Goal: Contribute content: Contribute content

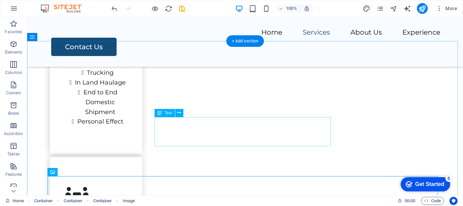
scroll to position [1017, 0]
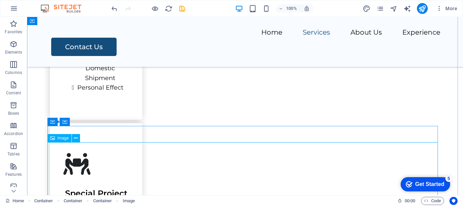
click at [60, 137] on span "Image" at bounding box center [63, 138] width 11 height 4
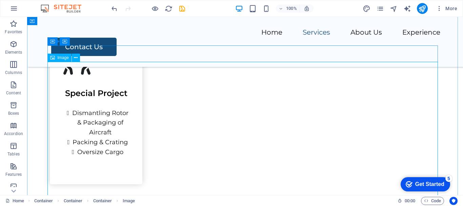
scroll to position [1119, 0]
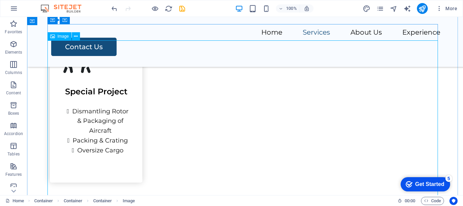
click at [59, 37] on span "Image" at bounding box center [63, 36] width 11 height 4
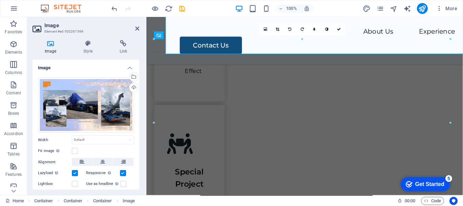
scroll to position [1323, 0]
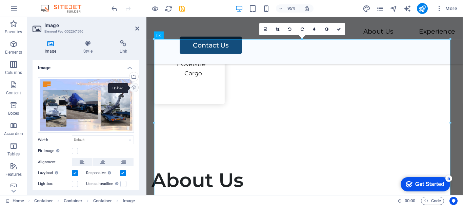
click at [133, 88] on div "Upload" at bounding box center [133, 88] width 10 height 10
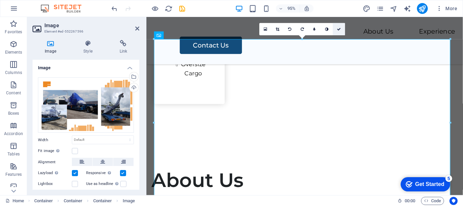
click at [340, 28] on icon at bounding box center [339, 29] width 4 height 4
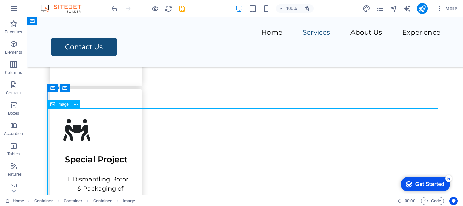
scroll to position [915, 0]
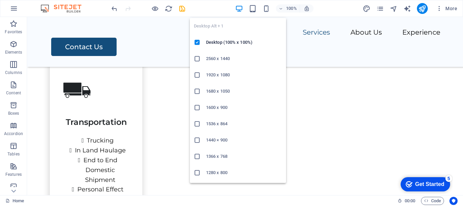
click at [218, 74] on h6 "1920 x 1080" at bounding box center [244, 75] width 76 height 8
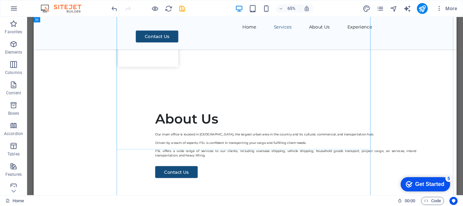
scroll to position [1307, 0]
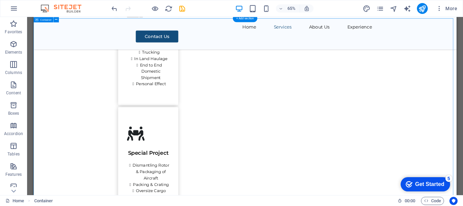
scroll to position [1036, 0]
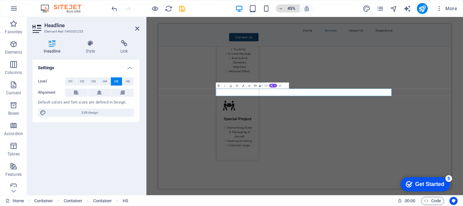
click at [280, 9] on icon "button" at bounding box center [281, 8] width 5 height 4
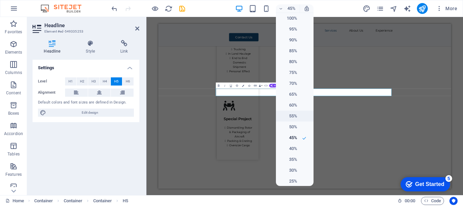
click at [292, 114] on h6 "55%" at bounding box center [288, 116] width 17 height 8
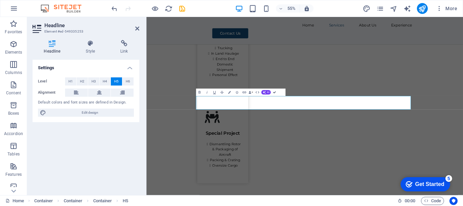
drag, startPoint x: 274, startPoint y: 93, endPoint x: 377, endPoint y: 139, distance: 112.6
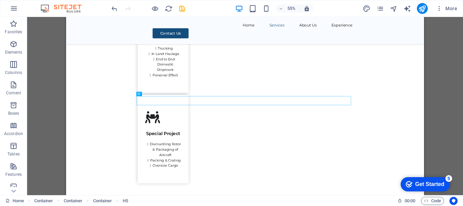
click at [434, 90] on div "H1 Wide image with text Wide image with text Container Menu Bar Image Container…" at bounding box center [245, 106] width 436 height 178
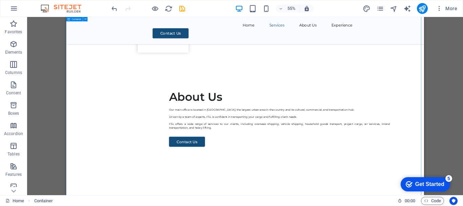
scroll to position [1341, 0]
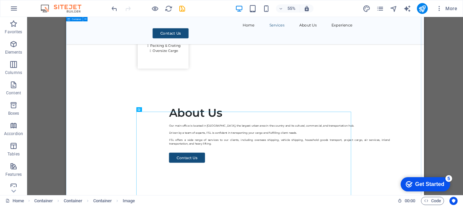
scroll to position [1273, 0]
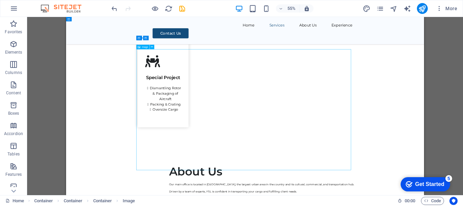
scroll to position [1103, 0]
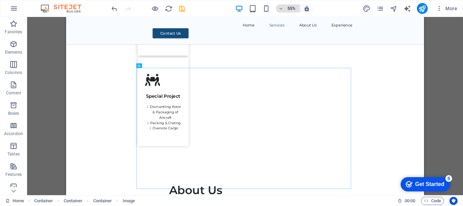
click at [281, 9] on icon "button" at bounding box center [281, 8] width 5 height 4
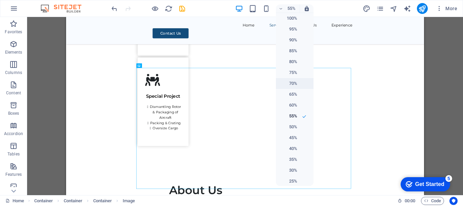
click at [290, 80] on h6 "70%" at bounding box center [288, 83] width 17 height 8
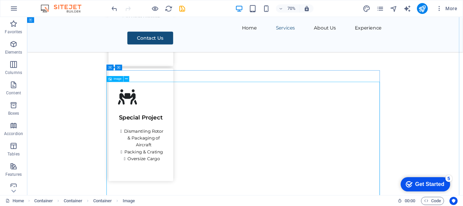
click at [115, 79] on span "Image" at bounding box center [118, 78] width 8 height 3
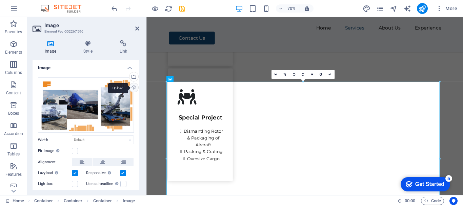
click at [132, 88] on div "Upload" at bounding box center [133, 88] width 10 height 10
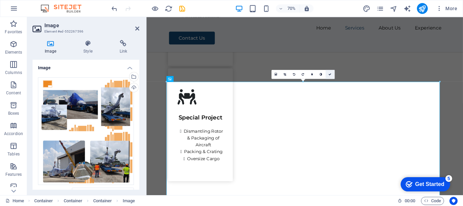
click at [328, 75] on icon at bounding box center [329, 74] width 3 height 3
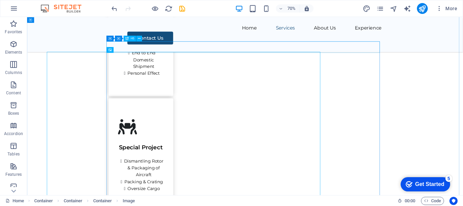
scroll to position [1097, 0]
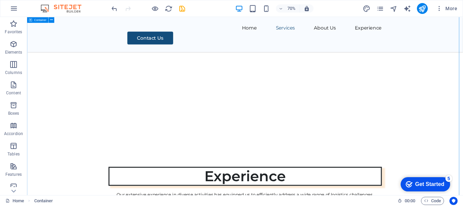
scroll to position [1503, 0]
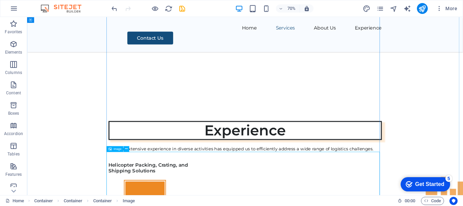
scroll to position [1537, 0]
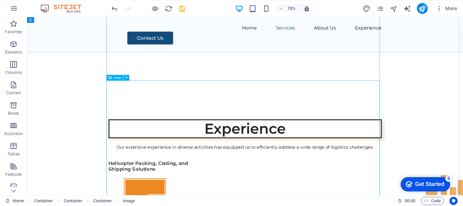
click at [114, 77] on span "Image" at bounding box center [118, 77] width 8 height 3
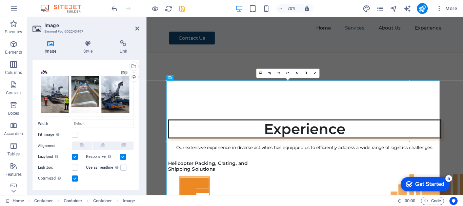
scroll to position [0, 0]
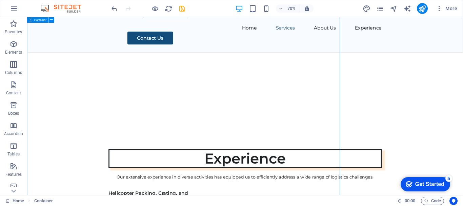
scroll to position [1537, 0]
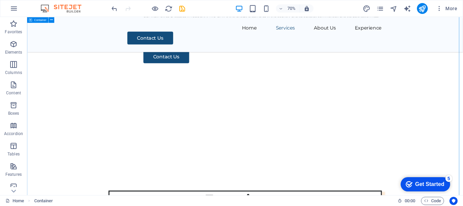
scroll to position [1571, 0]
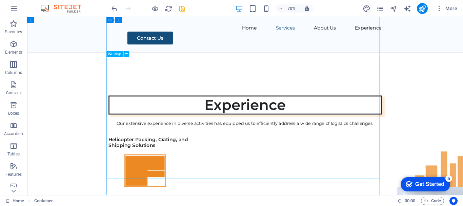
click at [126, 55] on icon at bounding box center [126, 53] width 3 height 5
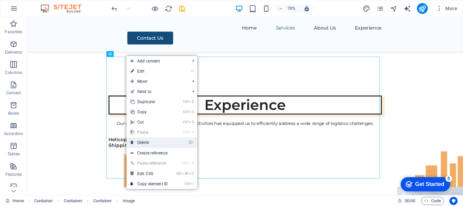
click at [141, 142] on link "⌦ Delete" at bounding box center [148, 142] width 45 height 10
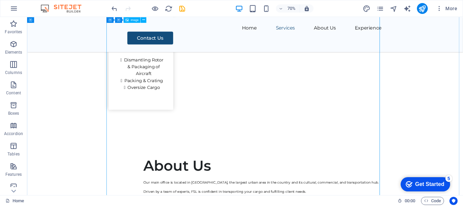
scroll to position [1097, 0]
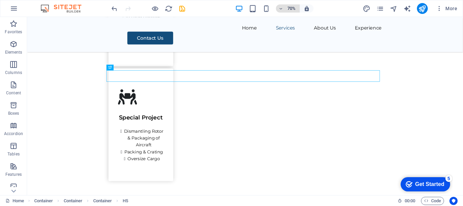
click at [280, 9] on icon "button" at bounding box center [281, 8] width 5 height 4
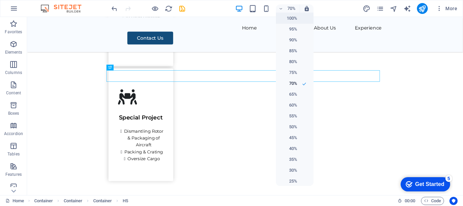
click at [287, 15] on h6 "100%" at bounding box center [288, 18] width 17 height 8
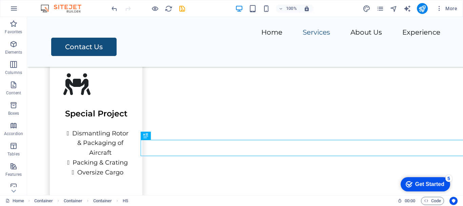
scroll to position [1050, 0]
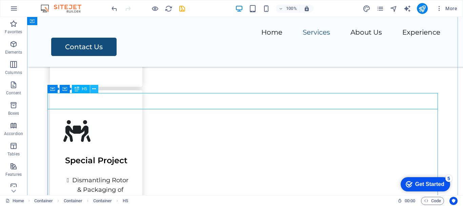
click at [93, 89] on icon at bounding box center [94, 88] width 4 height 7
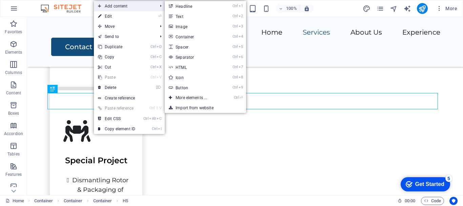
click at [128, 7] on span "Add content" at bounding box center [124, 6] width 61 height 10
click at [181, 26] on link "Ctrl 3 Image" at bounding box center [193, 26] width 56 height 10
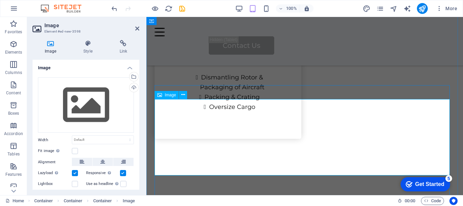
scroll to position [1120, 0]
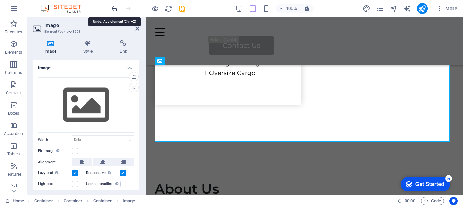
click at [112, 8] on icon "undo" at bounding box center [115, 9] width 8 height 8
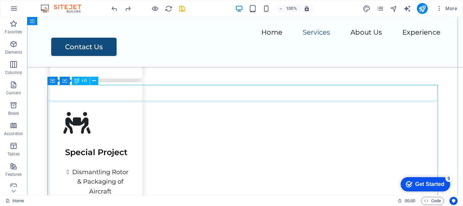
scroll to position [1024, 0]
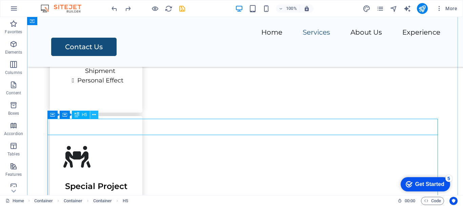
click at [94, 115] on icon at bounding box center [94, 114] width 4 height 7
click at [95, 115] on icon at bounding box center [94, 114] width 4 height 7
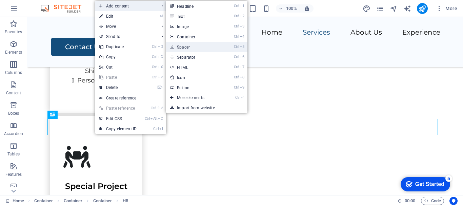
click at [199, 48] on link "Ctrl 5 Spacer" at bounding box center [194, 47] width 56 height 10
select select "px"
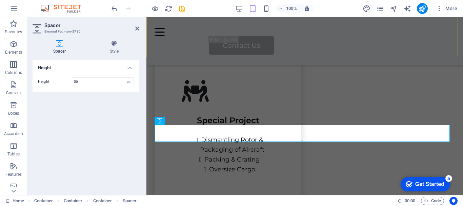
scroll to position [1061, 0]
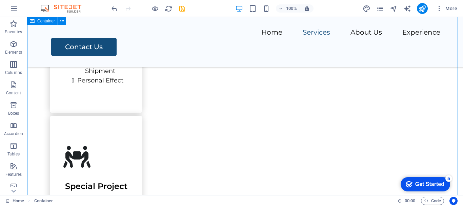
scroll to position [1058, 0]
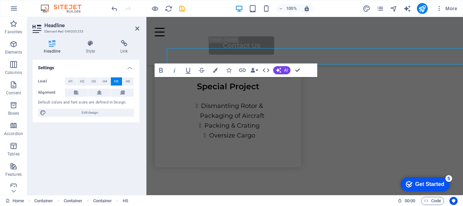
scroll to position [1095, 0]
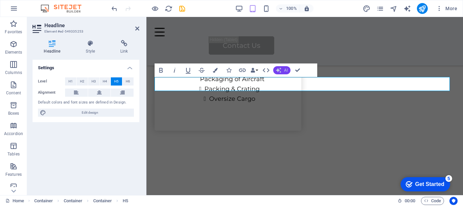
click at [282, 72] on button "AI" at bounding box center [281, 70] width 17 height 8
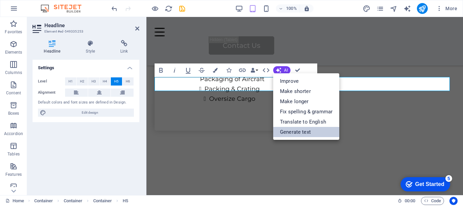
drag, startPoint x: 281, startPoint y: 133, endPoint x: 133, endPoint y: 115, distance: 149.2
click at [281, 133] on link "Generate text" at bounding box center [306, 132] width 66 height 10
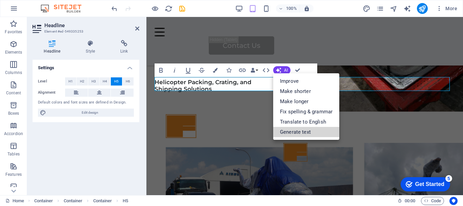
select select "English"
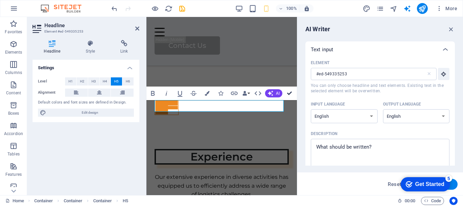
scroll to position [1090, 0]
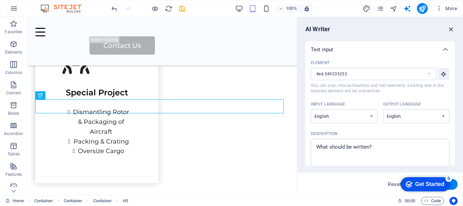
click at [450, 30] on icon "button" at bounding box center [450, 28] width 7 height 7
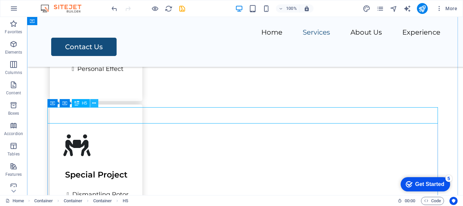
click at [94, 102] on icon at bounding box center [94, 103] width 4 height 7
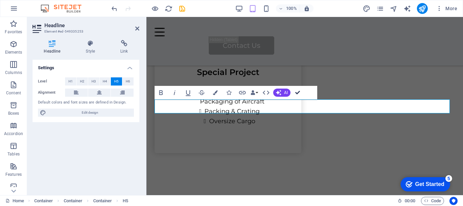
scroll to position [1043, 0]
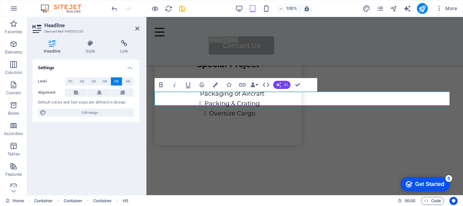
click at [284, 85] on span "AI" at bounding box center [286, 85] width 4 height 4
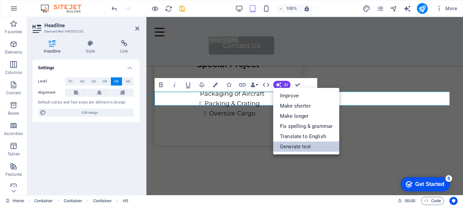
click at [303, 146] on link "Generate text" at bounding box center [306, 146] width 66 height 10
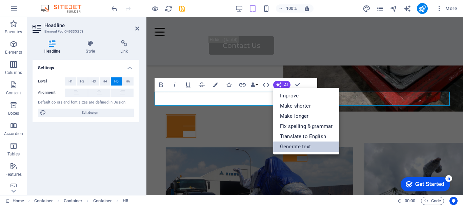
select select "English"
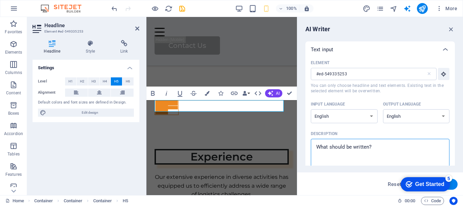
click at [381, 147] on textarea "Description x ​" at bounding box center [380, 153] width 132 height 22
click at [378, 147] on textarea "Description x ​" at bounding box center [380, 153] width 132 height 22
drag, startPoint x: 31, startPoint y: 87, endPoint x: 377, endPoint y: 101, distance: 346.4
click at [377, 101] on label "Input language Albanian Arabic Armenian Awadhi Azerbaijani Bashkir Basque Belar…" at bounding box center [344, 111] width 67 height 24
click at [377, 109] on select "Albanian Arabic Armenian Awadhi Azerbaijani Bashkir Basque Belarusian Bengali B…" at bounding box center [344, 116] width 67 height 14
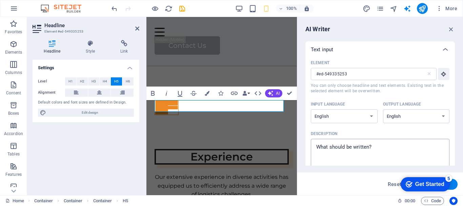
type textarea "x"
click at [317, 146] on textarea "Description x ​" at bounding box center [380, 153] width 132 height 22
type textarea "H"
type textarea "x"
type textarea "Hr"
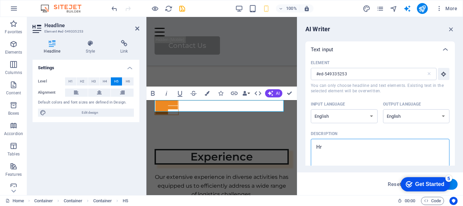
type textarea "x"
type textarea "H"
type textarea "x"
type textarea "He"
type textarea "x"
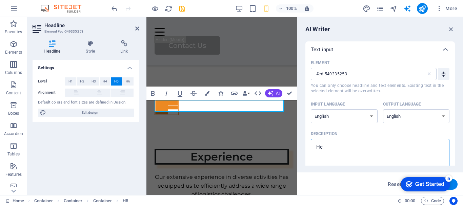
type textarea "Hel"
type textarea "x"
type textarea "Helo"
type textarea "x"
type textarea "Heloc"
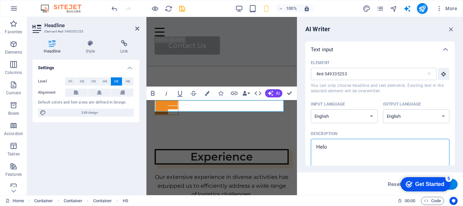
type textarea "x"
type textarea "Heloco"
type textarea "x"
type textarea "Helocop"
type textarea "x"
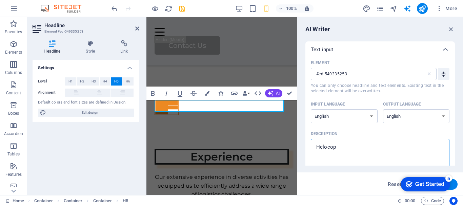
type textarea "Heloco"
type textarea "x"
type textarea "Heloc"
type textarea "x"
type textarea "Helo"
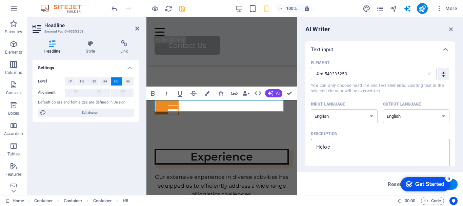
type textarea "x"
type textarea "Hel"
type textarea "x"
type textarea "Heli"
type textarea "x"
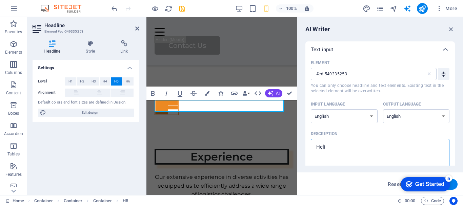
type textarea "Helic"
type textarea "x"
type textarea "Helico"
type textarea "x"
type textarea "Helicop"
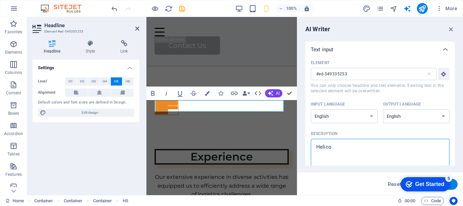
type textarea "x"
type textarea "Helicopt"
type textarea "x"
type textarea "Helicopte"
type textarea "x"
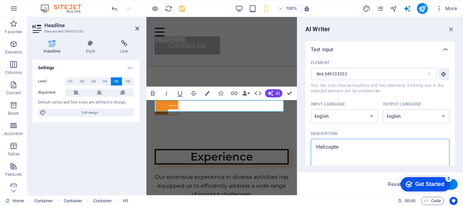
type textarea "Helicopter"
type textarea "x"
type textarea "Helicopter"
type textarea "x"
type textarea "Helicopter P"
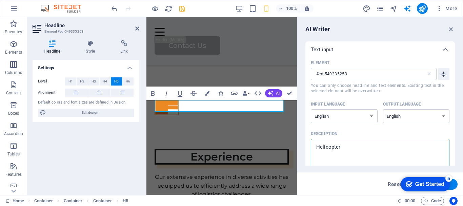
type textarea "x"
type textarea "Helicopter Pa"
type textarea "x"
type textarea "Helicopter Pac"
type textarea "x"
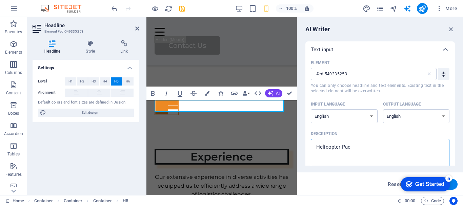
type textarea "Helicopter Pacl"
type textarea "x"
type textarea "Helicopter Pacli"
type textarea "x"
type textarea "Helicopter Pacl"
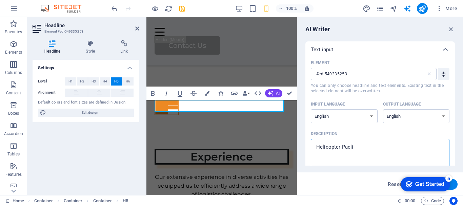
type textarea "x"
type textarea "Helicopter Pac"
type textarea "x"
type textarea "Helicopter Pack"
type textarea "x"
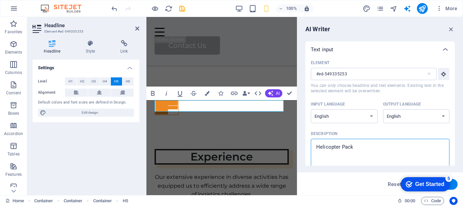
type textarea "Helicopter Packi"
type textarea "x"
type textarea "Helicopter Packin"
type textarea "x"
type textarea "Helicopter Packing"
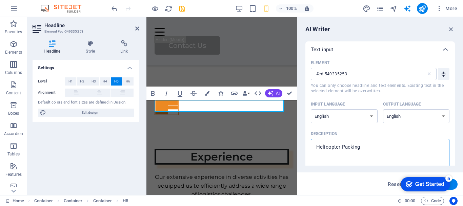
type textarea "x"
type textarea "Helicopter Packing,"
type textarea "x"
type textarea "Helicopter Packing,"
type textarea "x"
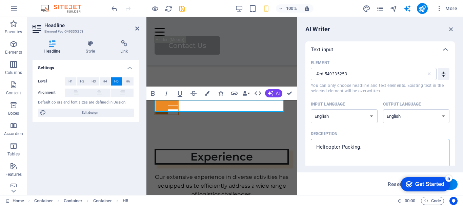
type textarea "Helicopter Packing, C"
type textarea "x"
type textarea "Helicopter Packing, Cr"
type textarea "x"
type textarea "Helicopter Packing, Cra"
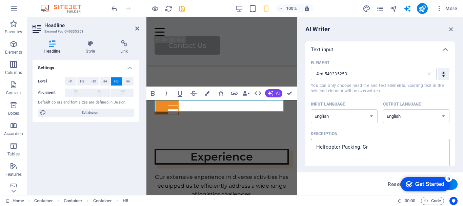
type textarea "x"
type textarea "Helicopter Packing, Crat"
type textarea "x"
type textarea "Helicopter Packing, Crati"
type textarea "x"
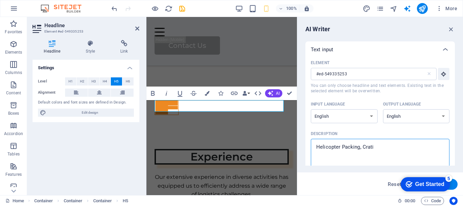
type textarea "Helicopter Packing, Cratin"
type textarea "x"
type textarea "Helicopter Packing, Crating"
type textarea "x"
type textarea "Helicopter Packing, Crating"
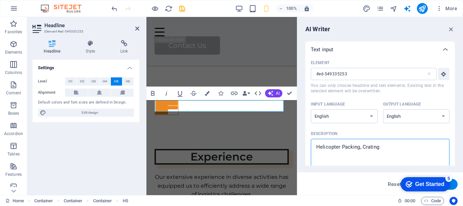
type textarea "x"
type textarea "Helicopter Packing, Crating a"
type textarea "x"
type textarea "Helicopter Packing, Crating an"
type textarea "x"
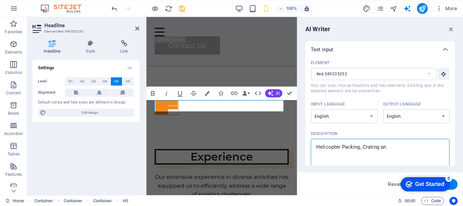
type textarea "Helicopter Packing, Crating and"
type textarea "x"
type textarea "Helicopter Packing, Crating and"
type textarea "x"
type textarea "Helicopter Packing, Crating and S"
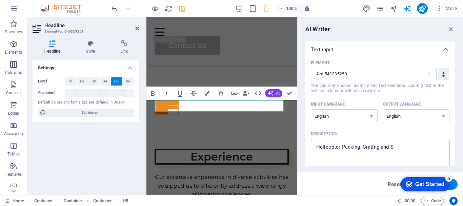
type textarea "x"
type textarea "Helicopter Packing, Crating and Sh"
type textarea "x"
type textarea "Helicopter Packing, Crating and Shi"
type textarea "x"
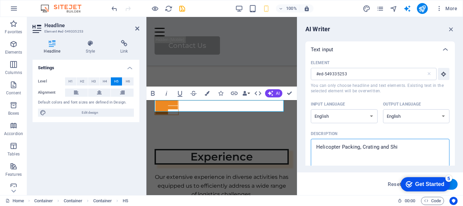
type textarea "Helicopter Packing, Crating and Ship"
type textarea "x"
type textarea "Helicopter Packing, Crating and [PERSON_NAME]"
type textarea "x"
type textarea "Helicopter Packing, Crating and Shippi"
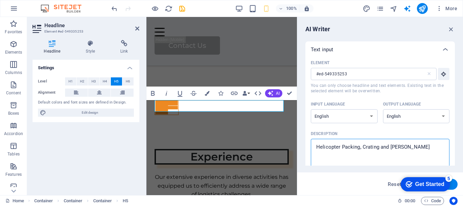
type textarea "x"
type textarea "Helicopter Packing, Crating and Shippin"
type textarea "x"
type textarea "Helicopter Packing, Crating and Shipping"
type textarea "x"
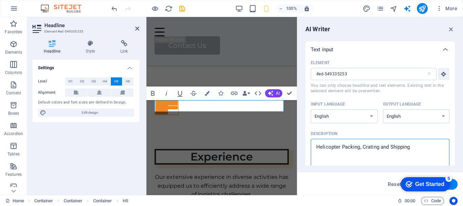
type textarea "Helicopter Packing, Crating and Shipping"
click at [425, 182] on div "Get Started" at bounding box center [429, 184] width 29 height 6
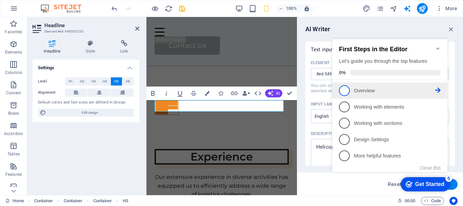
click at [357, 92] on p "Overview - incomplete" at bounding box center [394, 90] width 81 height 7
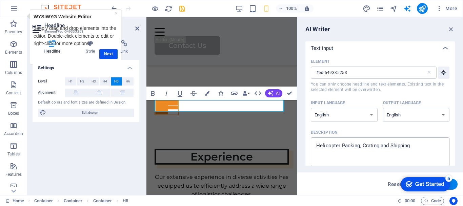
scroll to position [0, 0]
click at [415, 161] on textarea "Helicopter Packing, Crating and Shipping" at bounding box center [380, 153] width 132 height 22
click at [417, 185] on div "Get Started" at bounding box center [429, 184] width 29 height 6
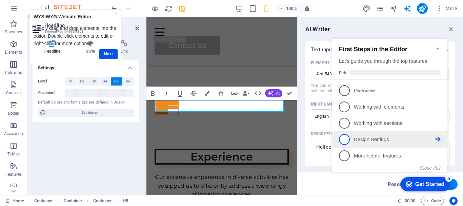
click at [343, 139] on span "4" at bounding box center [344, 139] width 11 height 11
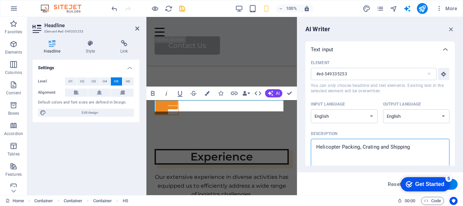
click at [426, 157] on textarea "Helicopter Packing, Crating and Shipping" at bounding box center [380, 153] width 132 height 22
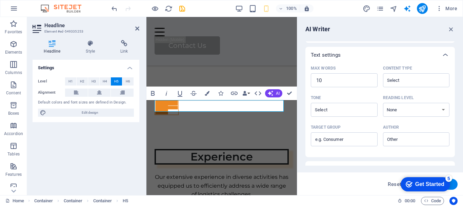
scroll to position [186, 0]
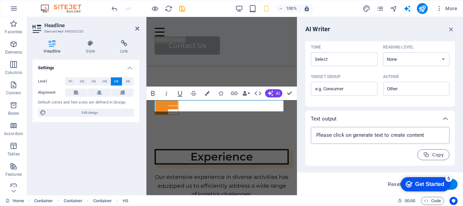
type textarea "x"
click at [427, 137] on textarea at bounding box center [380, 135] width 132 height 10
paste textarea
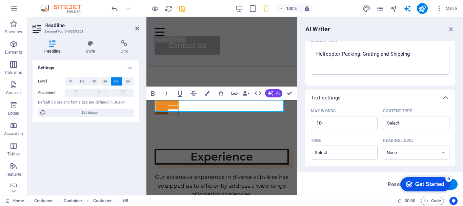
scroll to position [51, 0]
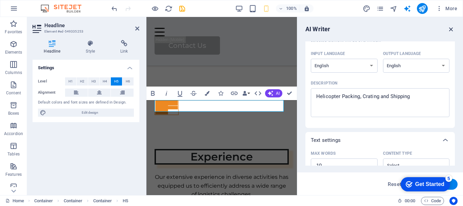
type textarea "x"
drag, startPoint x: 451, startPoint y: 30, endPoint x: 302, endPoint y: 14, distance: 150.3
click at [451, 29] on icon "button" at bounding box center [450, 28] width 7 height 7
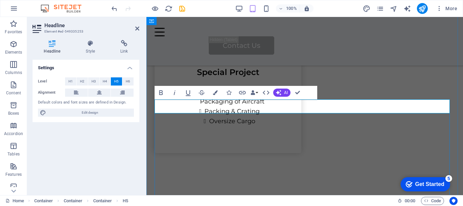
drag, startPoint x: 156, startPoint y: 102, endPoint x: 228, endPoint y: 110, distance: 72.6
copy h5 "Helicopter Packing, Crating, and Shipping Solutions"
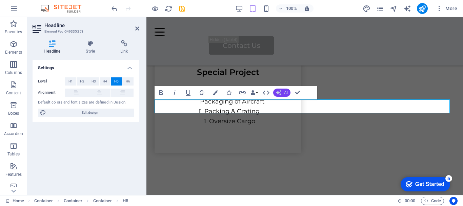
click at [284, 92] on span "AI" at bounding box center [286, 93] width 4 height 4
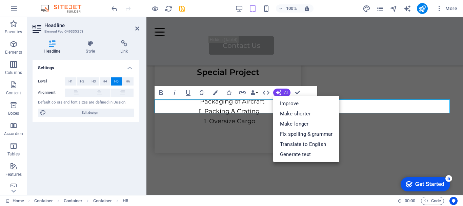
click at [284, 92] on span "AI" at bounding box center [286, 93] width 4 height 4
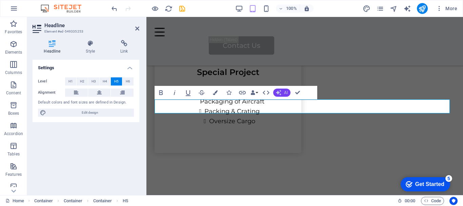
click at [284, 92] on span "AI" at bounding box center [286, 93] width 4 height 4
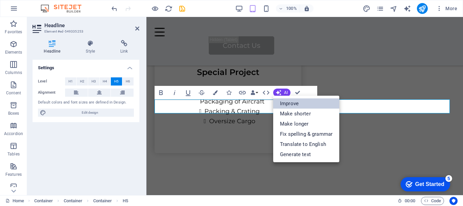
click at [286, 104] on link "Improve" at bounding box center [306, 103] width 66 height 10
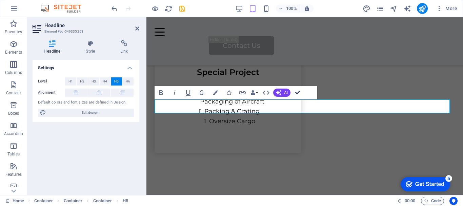
drag, startPoint x: 296, startPoint y: 91, endPoint x: 359, endPoint y: 57, distance: 72.3
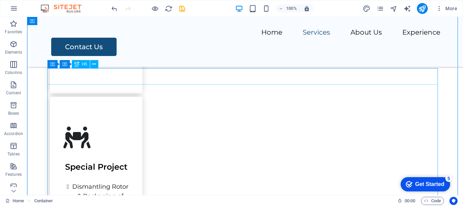
scroll to position [1077, 0]
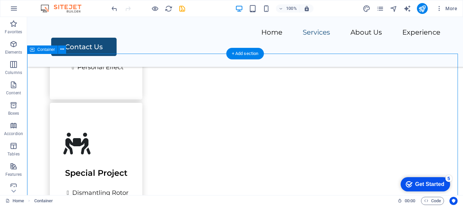
scroll to position [1043, 0]
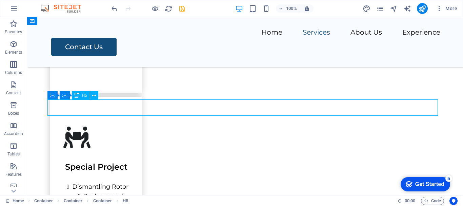
drag, startPoint x: 249, startPoint y: 104, endPoint x: 130, endPoint y: 103, distance: 119.3
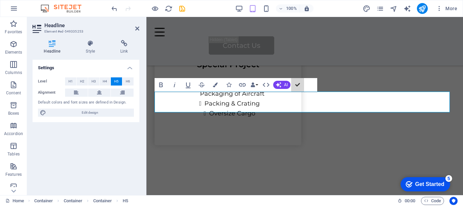
scroll to position [1051, 0]
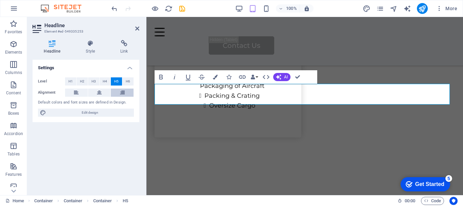
click at [122, 92] on icon at bounding box center [122, 92] width 5 height 8
click at [96, 92] on button at bounding box center [99, 92] width 23 height 8
click at [73, 94] on button at bounding box center [76, 92] width 23 height 8
click at [98, 93] on icon at bounding box center [99, 92] width 5 height 8
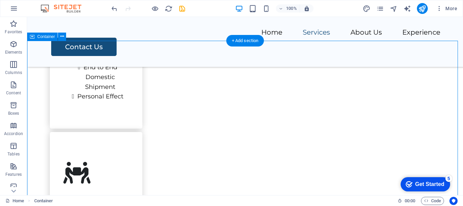
scroll to position [1017, 0]
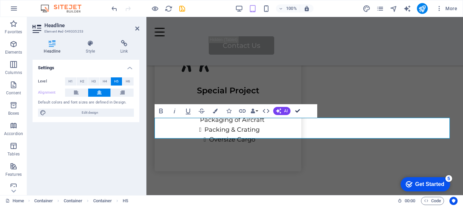
scroll to position [1025, 0]
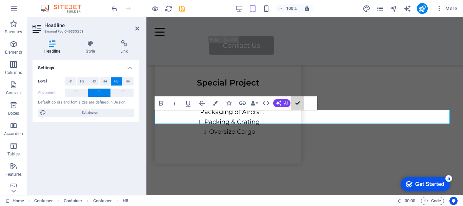
scroll to position [1033, 0]
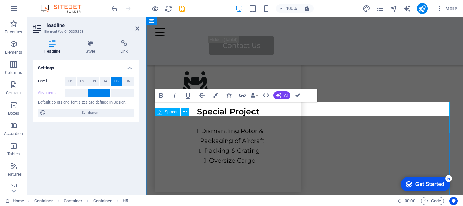
scroll to position [1069, 0]
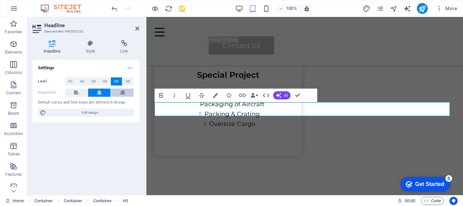
click at [118, 93] on button at bounding box center [122, 92] width 23 height 8
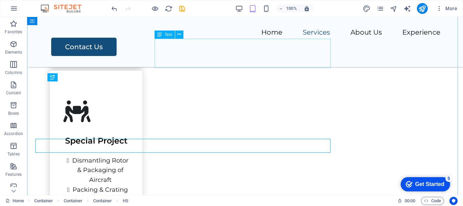
scroll to position [1033, 0]
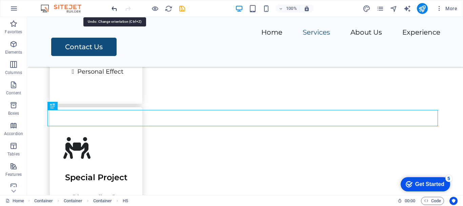
click at [114, 6] on icon "undo" at bounding box center [115, 9] width 8 height 8
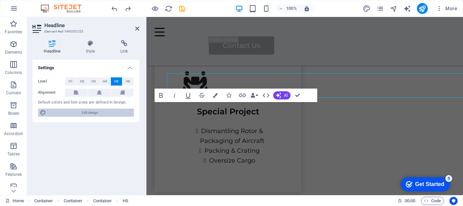
scroll to position [1069, 0]
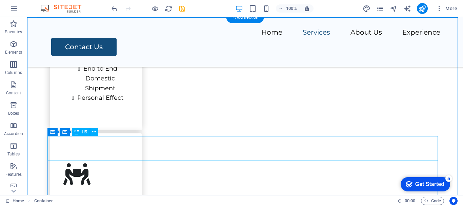
scroll to position [1075, 0]
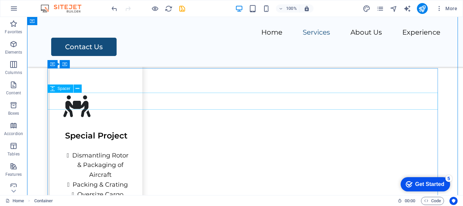
click at [77, 90] on icon at bounding box center [78, 88] width 4 height 7
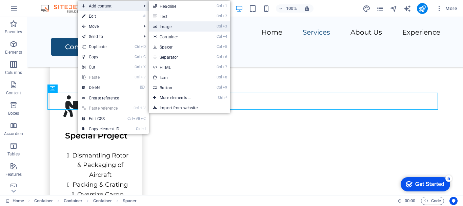
click at [166, 27] on link "Ctrl 3 Image" at bounding box center [177, 26] width 56 height 10
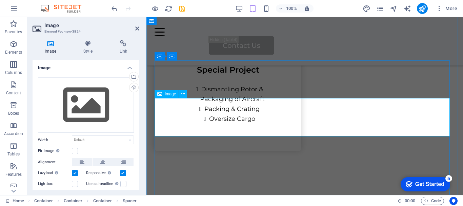
scroll to position [1111, 0]
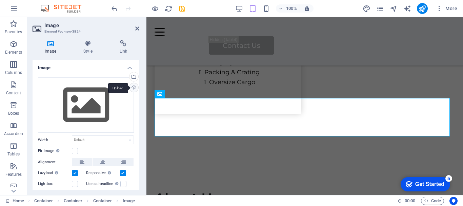
click at [131, 88] on div "Upload" at bounding box center [133, 88] width 10 height 10
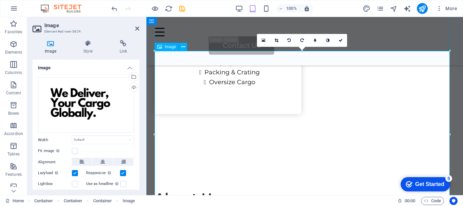
scroll to position [1213, 0]
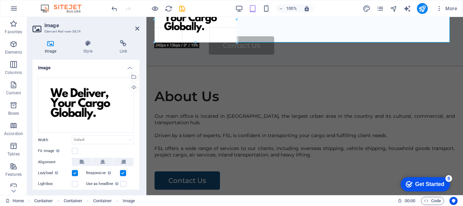
drag, startPoint x: 450, startPoint y: 161, endPoint x: 54, endPoint y: 72, distance: 406.0
type input "243"
select select "px"
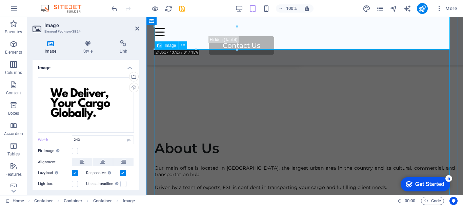
scroll to position [1145, 0]
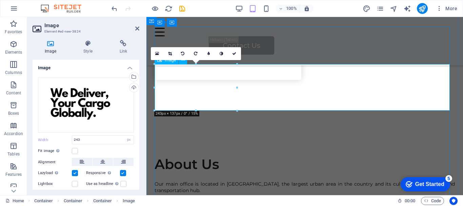
drag, startPoint x: 234, startPoint y: 108, endPoint x: 206, endPoint y: 86, distance: 35.7
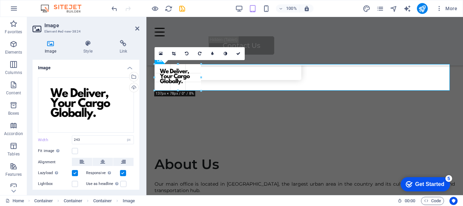
type input "135"
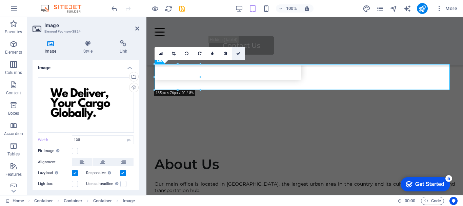
drag, startPoint x: 238, startPoint y: 54, endPoint x: 227, endPoint y: 48, distance: 12.7
click at [238, 54] on icon at bounding box center [238, 54] width 4 height 4
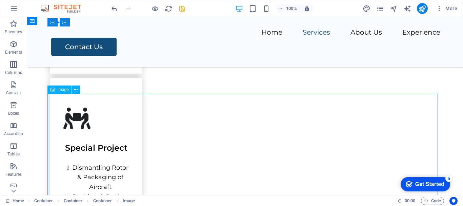
scroll to position [1015, 0]
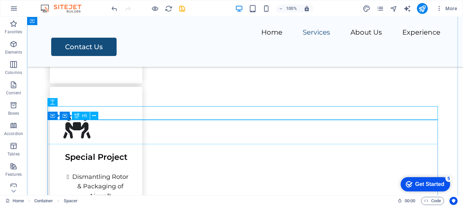
scroll to position [1082, 0]
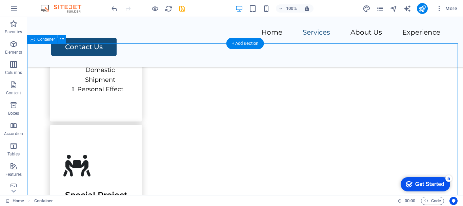
scroll to position [1048, 0]
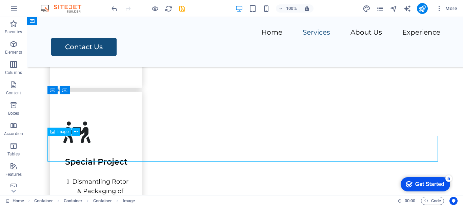
select select "px"
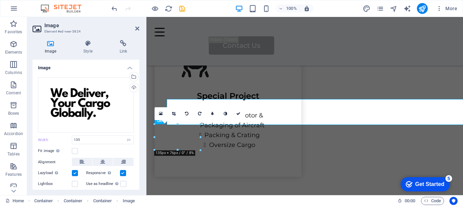
scroll to position [1085, 0]
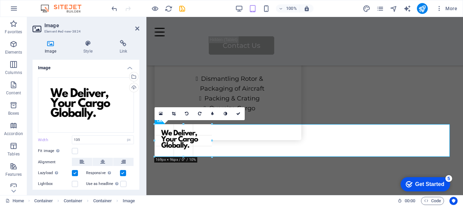
drag, startPoint x: 200, startPoint y: 149, endPoint x: 211, endPoint y: 158, distance: 13.6
type input "169"
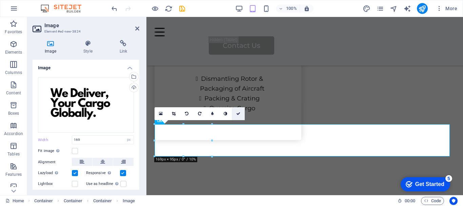
click at [237, 113] on icon at bounding box center [238, 114] width 4 height 4
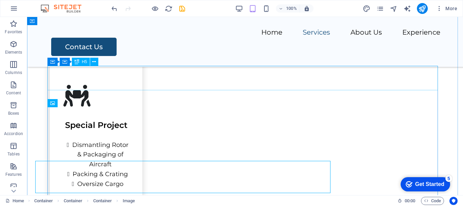
scroll to position [1048, 0]
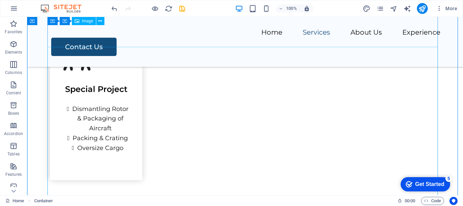
scroll to position [1116, 0]
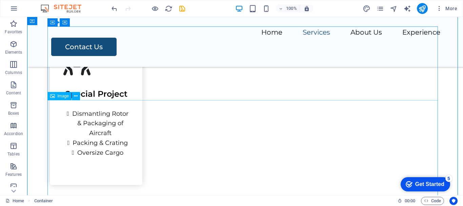
click at [62, 96] on span "Image" at bounding box center [63, 96] width 11 height 4
click at [63, 96] on span "Image" at bounding box center [63, 96] width 11 height 4
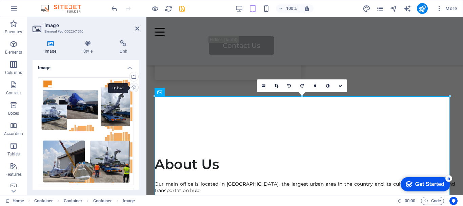
click at [132, 89] on div "Upload" at bounding box center [133, 88] width 10 height 10
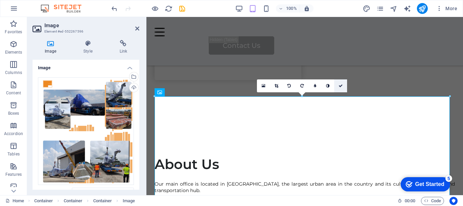
click at [341, 85] on icon at bounding box center [341, 86] width 4 height 4
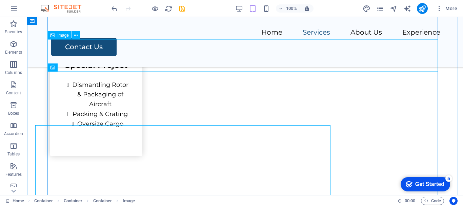
scroll to position [1116, 0]
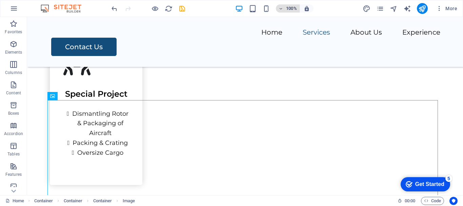
click at [280, 8] on icon "button" at bounding box center [281, 8] width 5 height 4
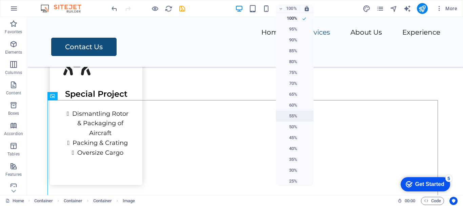
click at [289, 118] on h6 "55%" at bounding box center [288, 116] width 17 height 8
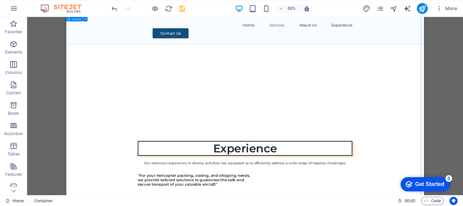
scroll to position [1475, 0]
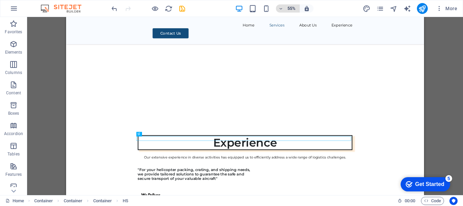
click at [283, 8] on icon "button" at bounding box center [281, 8] width 5 height 4
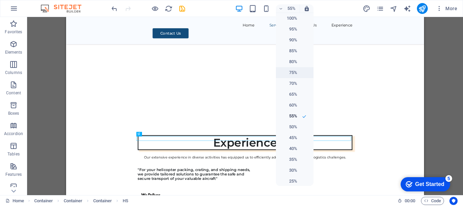
click at [287, 75] on h6 "75%" at bounding box center [288, 72] width 17 height 8
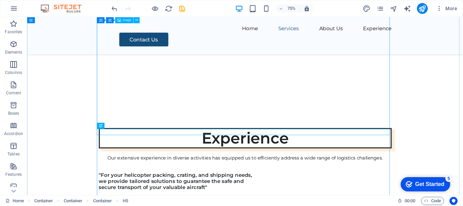
scroll to position [1526, 0]
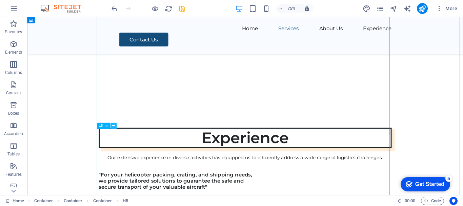
click at [115, 127] on icon at bounding box center [113, 125] width 3 height 5
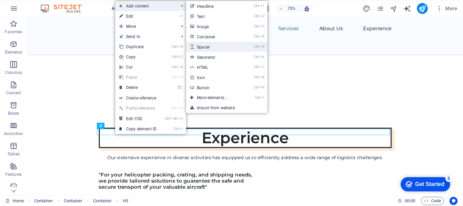
click at [205, 49] on link "Ctrl 5 Spacer" at bounding box center [214, 47] width 56 height 10
select select "px"
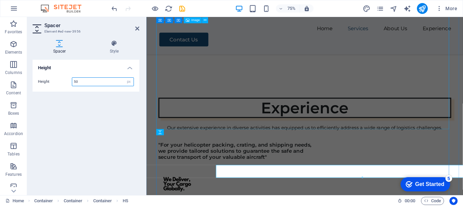
scroll to position [1486, 0]
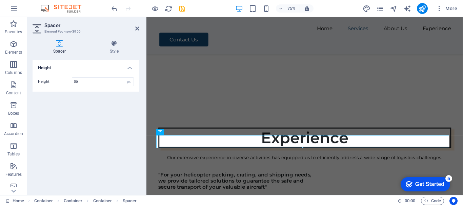
click at [128, 142] on div "Height Height 50 px rem vh vw" at bounding box center [86, 125] width 107 height 130
click at [136, 28] on icon at bounding box center [137, 28] width 4 height 5
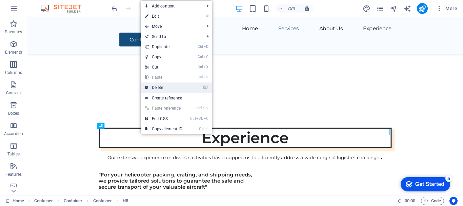
click at [162, 86] on link "⌦ Delete" at bounding box center [163, 87] width 45 height 10
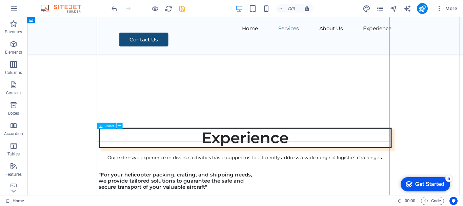
click at [120, 127] on icon at bounding box center [119, 125] width 3 height 5
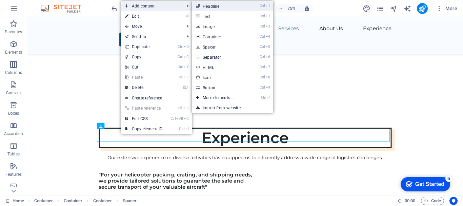
click at [221, 6] on link "Ctrl 1 Headline" at bounding box center [220, 6] width 56 height 10
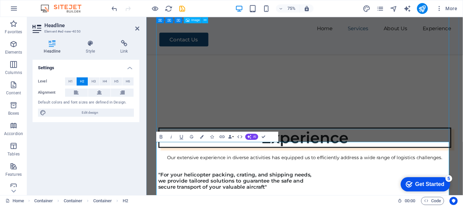
scroll to position [505, 1]
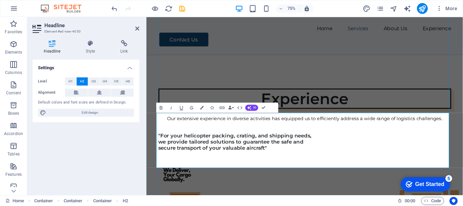
scroll to position [1553, 0]
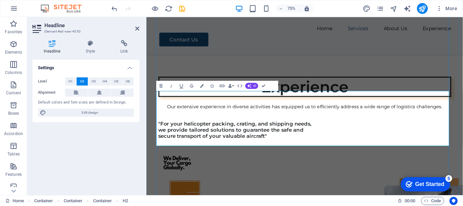
click at [129, 68] on h4 "Settings" at bounding box center [86, 66] width 107 height 12
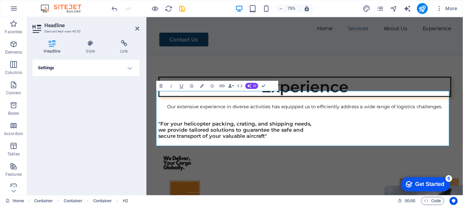
click at [129, 68] on h4 "Settings" at bounding box center [86, 68] width 107 height 16
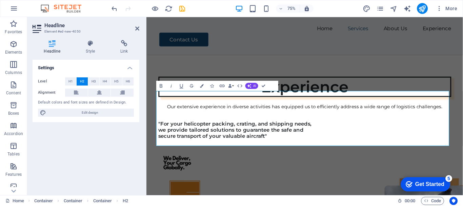
drag, startPoint x: 161, startPoint y: 124, endPoint x: 564, endPoint y: 176, distance: 405.9
click at [54, 52] on h4 "Headline" at bounding box center [54, 47] width 42 height 14
click at [92, 52] on h4 "Style" at bounding box center [92, 47] width 35 height 14
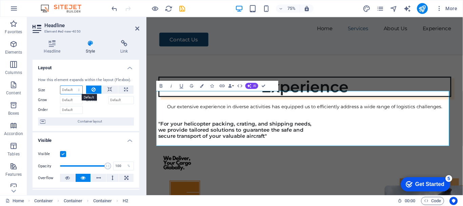
click at [78, 89] on select "Default auto px % 1/1 1/2 1/3 1/4 1/5 1/6 1/7 1/8 1/9 1/10" at bounding box center [71, 90] width 22 height 8
select select "1/4"
click at [72, 86] on select "Default auto px % 1/1 1/2 1/3 1/4 1/5 1/6 1/7 1/8 1/9 1/10" at bounding box center [71, 90] width 22 height 8
type input "25"
select select "%"
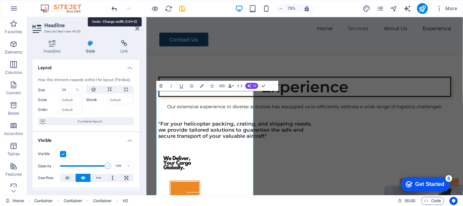
click at [115, 9] on icon "undo" at bounding box center [115, 9] width 8 height 8
select select "DISABLED_OPTION_VALUE"
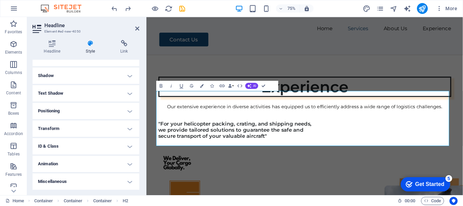
scroll to position [123, 0]
click at [69, 128] on h4 "Text Shadow" at bounding box center [86, 127] width 107 height 16
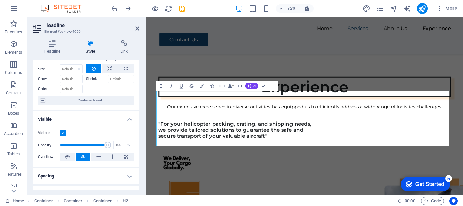
scroll to position [0, 0]
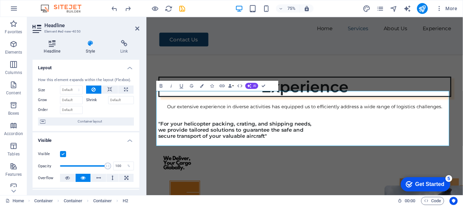
click at [52, 49] on h4 "Headline" at bounding box center [54, 47] width 42 height 14
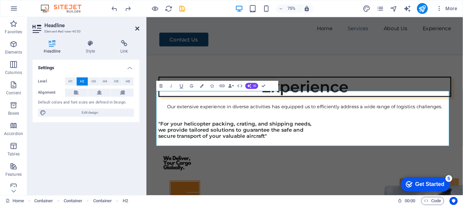
click at [136, 28] on icon at bounding box center [137, 28] width 4 height 5
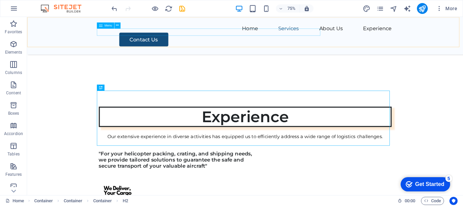
scroll to position [1593, 0]
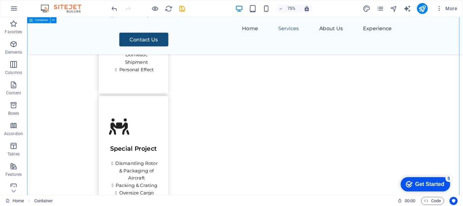
scroll to position [1017, 0]
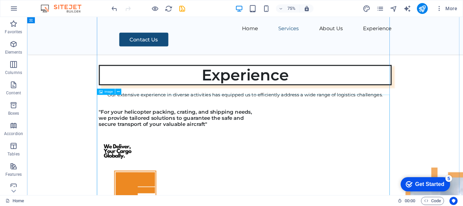
scroll to position [1560, 0]
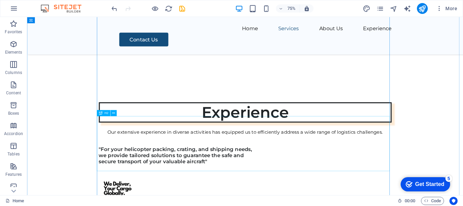
click at [115, 113] on icon at bounding box center [113, 112] width 3 height 5
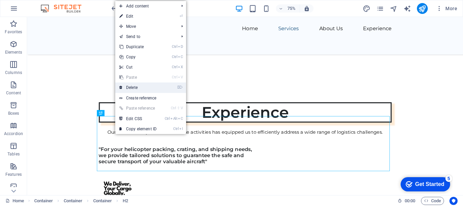
click at [131, 89] on link "⌦ Delete" at bounding box center [137, 87] width 45 height 10
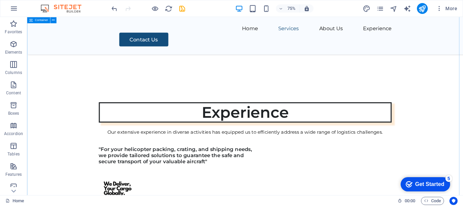
click at [120, 100] on icon at bounding box center [119, 100] width 3 height 5
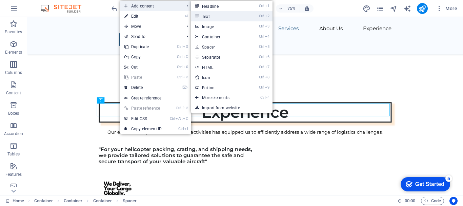
drag, startPoint x: 207, startPoint y: 17, endPoint x: 78, endPoint y: 153, distance: 187.5
click at [207, 17] on link "Ctrl 2 Text" at bounding box center [219, 16] width 56 height 10
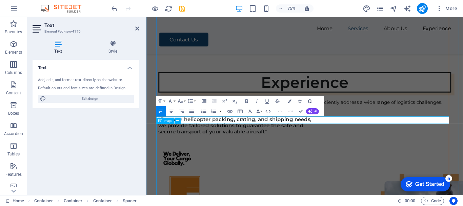
scroll to position [1520, 0]
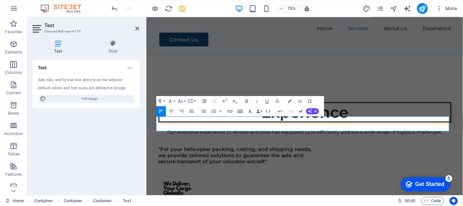
scroll to position [1560, 0]
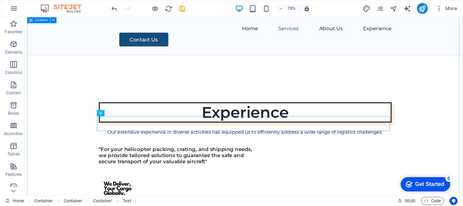
click at [116, 115] on icon at bounding box center [115, 112] width 3 height 5
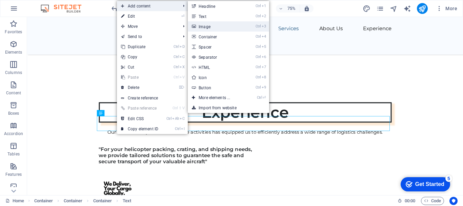
click at [214, 28] on link "Ctrl 3 Image" at bounding box center [216, 26] width 56 height 10
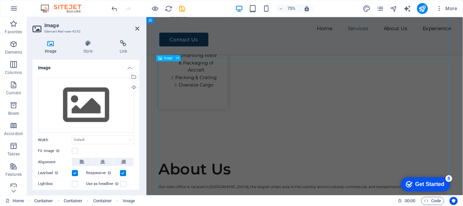
scroll to position [1181, 0]
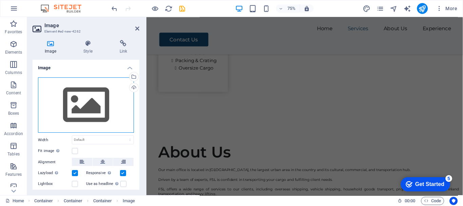
click at [80, 109] on div "Drag files here, click to choose files or select files from Files or our free s…" at bounding box center [86, 105] width 96 height 56
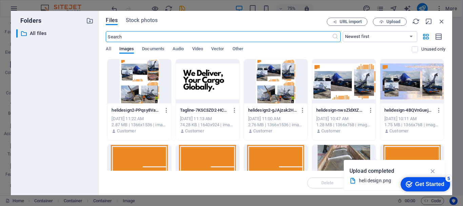
scroll to position [1587, 0]
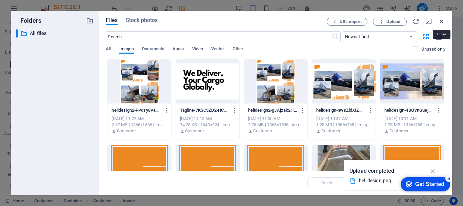
drag, startPoint x: 444, startPoint y: 21, endPoint x: 391, endPoint y: 5, distance: 55.4
click at [444, 21] on icon "button" at bounding box center [441, 21] width 7 height 7
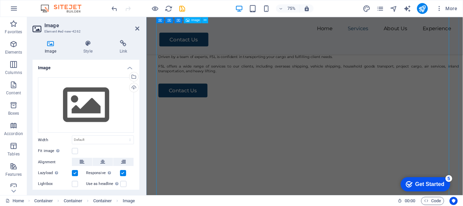
scroll to position [1572, 0]
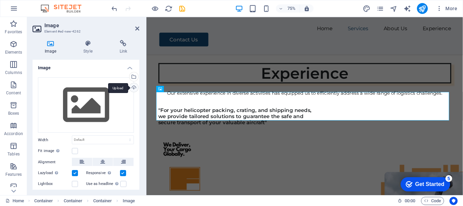
click at [130, 88] on div "Upload" at bounding box center [133, 88] width 10 height 10
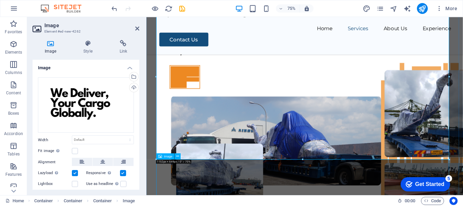
scroll to position [1741, 0]
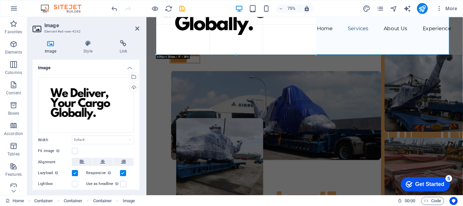
drag, startPoint x: 449, startPoint y: 130, endPoint x: 150, endPoint y: 144, distance: 299.6
type input "629"
select select "px"
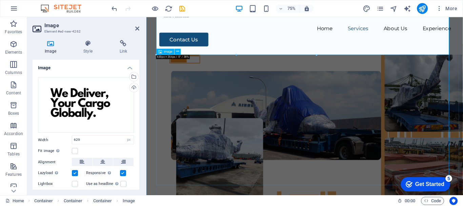
scroll to position [1640, 0]
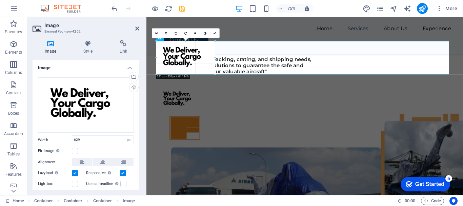
drag, startPoint x: 316, startPoint y: 131, endPoint x: 43, endPoint y: 68, distance: 279.9
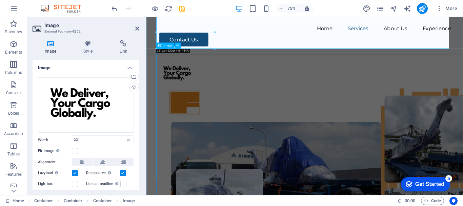
scroll to position [1538, 0]
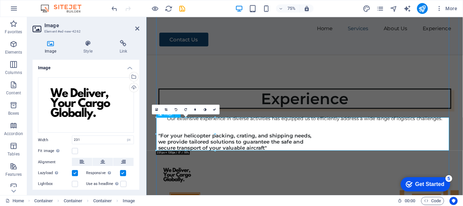
drag, startPoint x: 362, startPoint y: 167, endPoint x: 205, endPoint y: 172, distance: 156.7
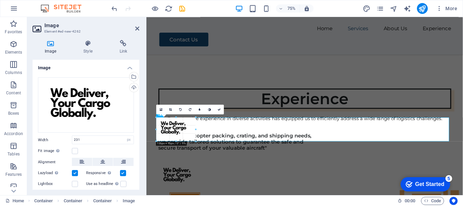
type input "154"
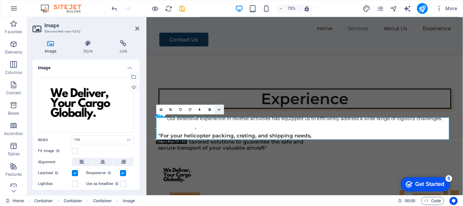
click at [219, 109] on icon at bounding box center [219, 108] width 3 height 3
